Goal: Task Accomplishment & Management: Complete application form

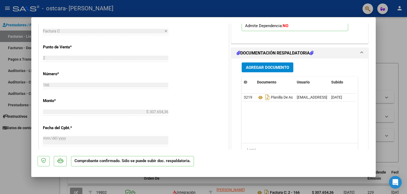
scroll to position [238, 0]
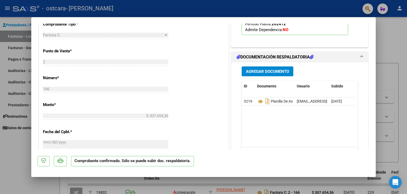
drag, startPoint x: 277, startPoint y: 142, endPoint x: 326, endPoint y: 143, distance: 48.8
click at [326, 143] on datatable-body "3219 Planilla De Asistencia [EMAIL_ADDRESS][DOMAIN_NAME] - - [PERSON_NAME] [DAT…" at bounding box center [299, 121] width 114 height 49
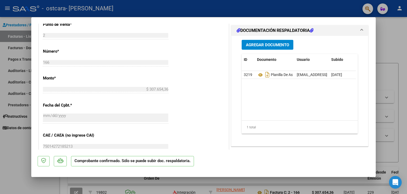
scroll to position [155, 0]
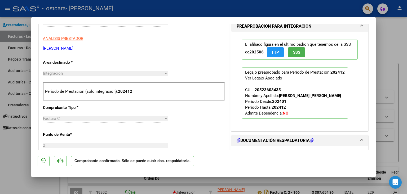
click at [386, 47] on div at bounding box center [203, 97] width 407 height 194
type input "$ 0,00"
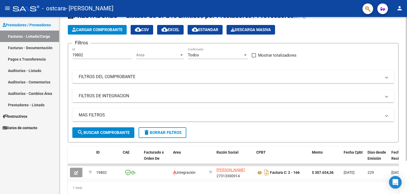
scroll to position [41, 0]
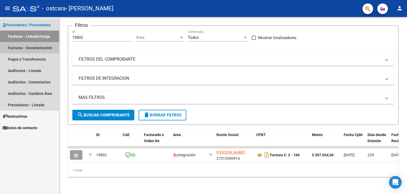
click at [17, 46] on link "Facturas - Documentación" at bounding box center [29, 47] width 59 height 11
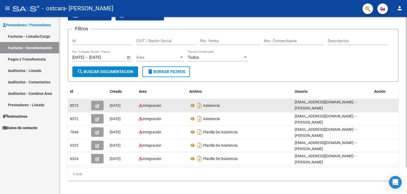
scroll to position [31, 0]
